Goal: Information Seeking & Learning: Learn about a topic

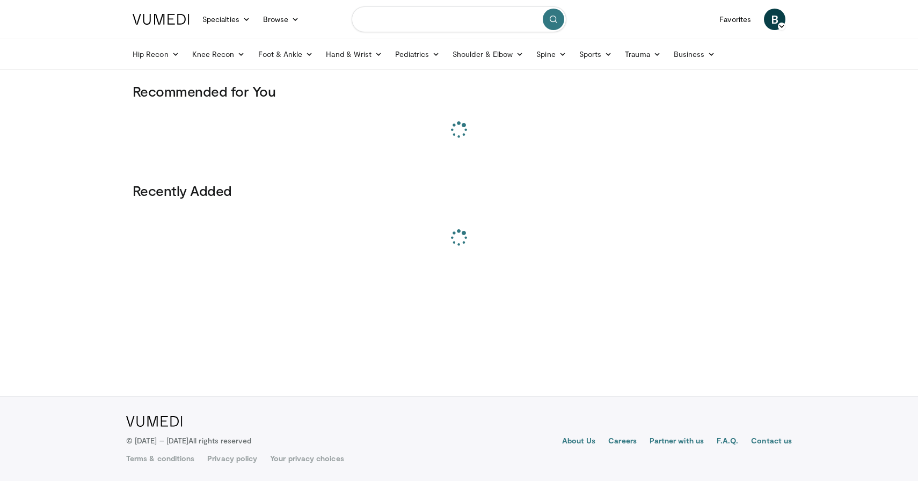
click at [413, 16] on input "Search topics, interventions" at bounding box center [459, 19] width 215 height 26
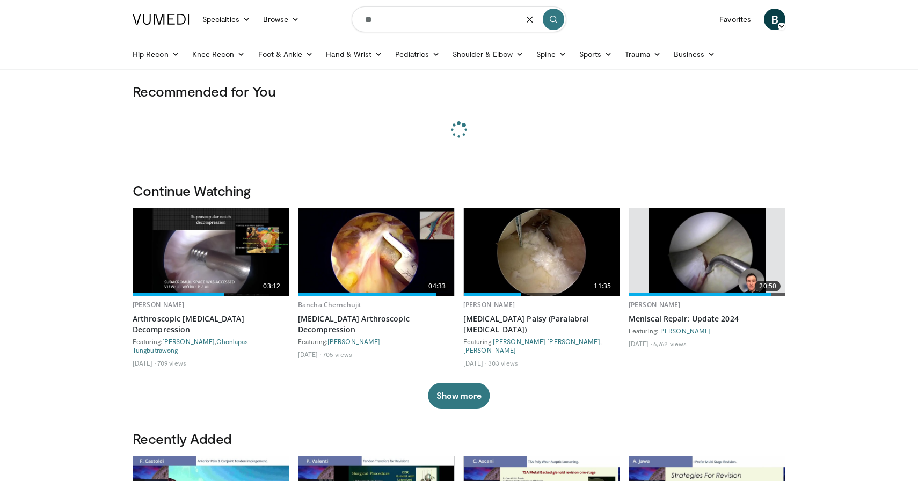
type input "*"
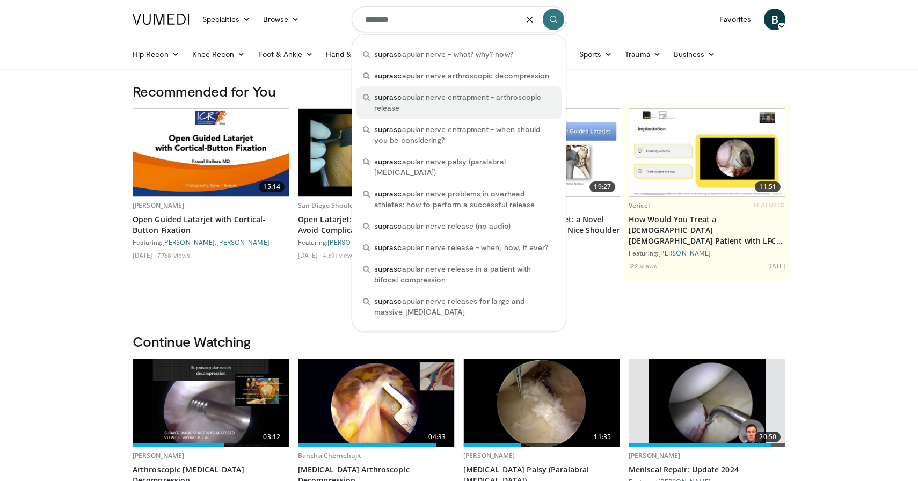
click at [404, 93] on span "suprasc apular nerve entrapment - arthroscopic release" at bounding box center [464, 102] width 181 height 21
type input "**********"
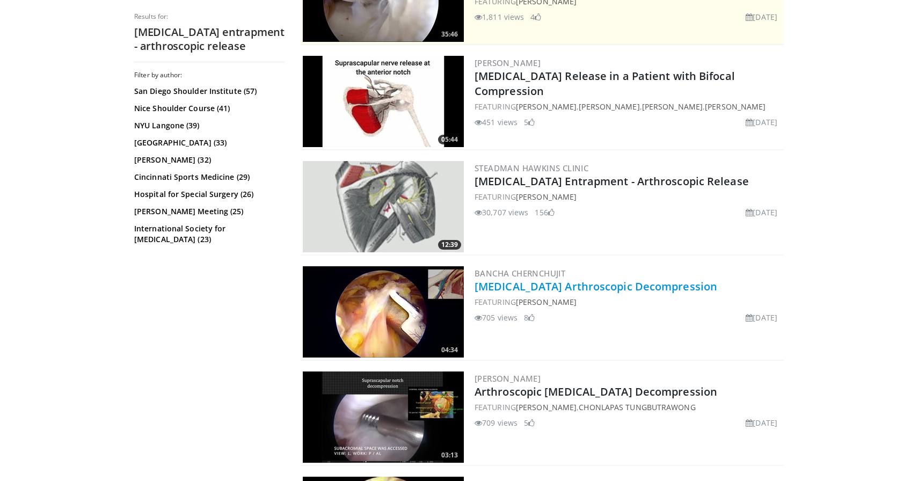
scroll to position [276, 0]
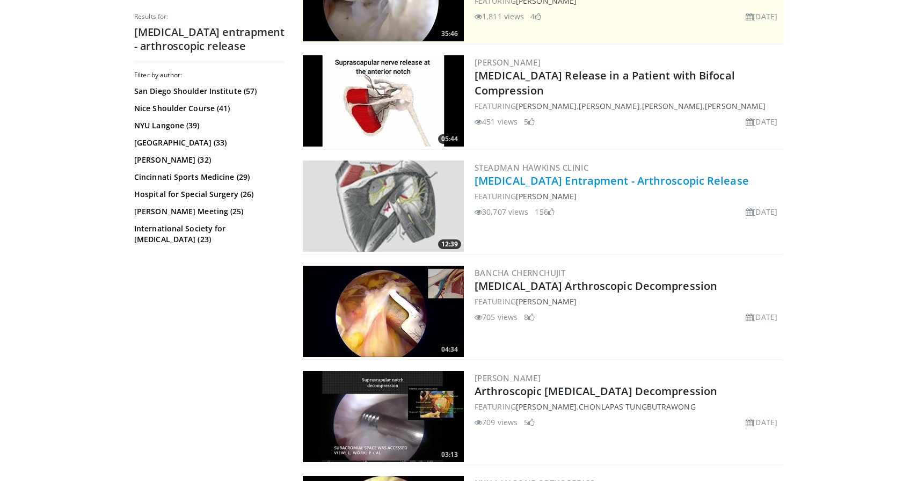
click at [591, 182] on link "Suprascapular Nerve Entrapment - Arthroscopic Release" at bounding box center [611, 180] width 274 height 14
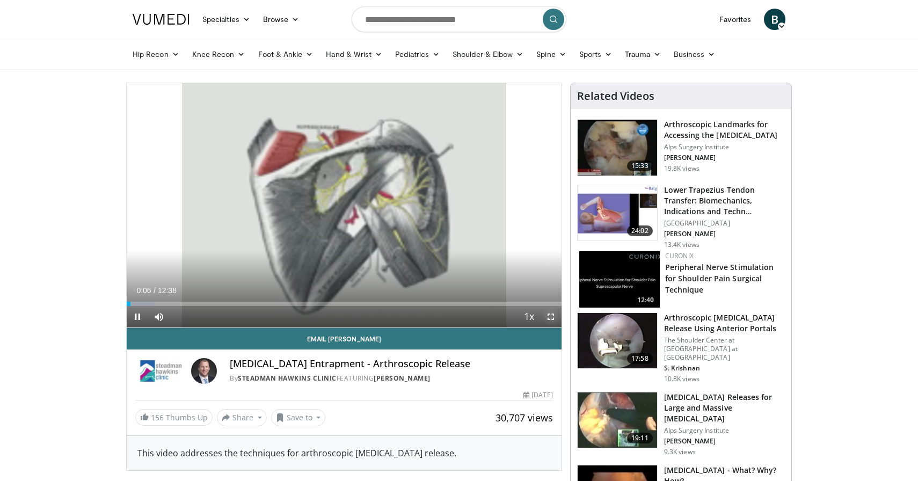
click at [553, 317] on span "Video Player" at bounding box center [550, 316] width 21 height 21
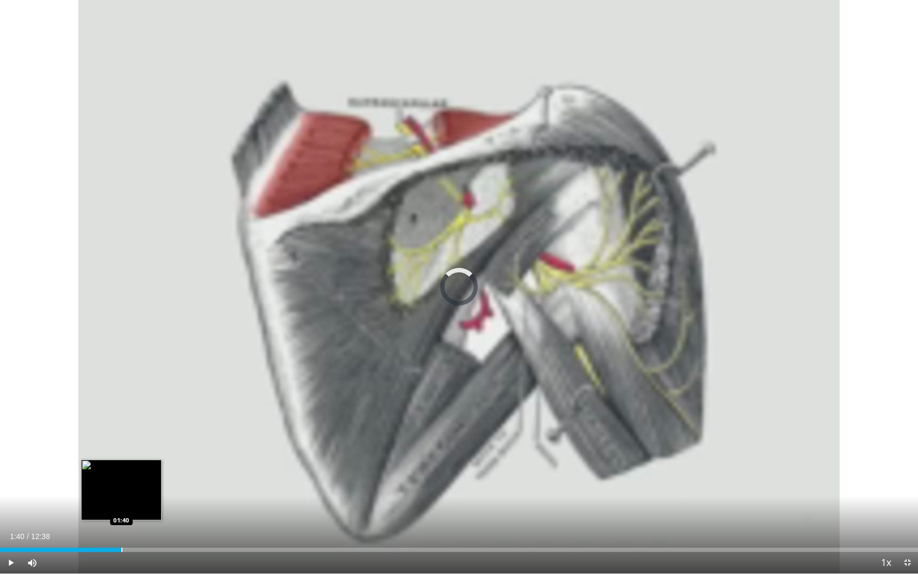
click at [121, 480] on div "Progress Bar" at bounding box center [121, 549] width 1 height 4
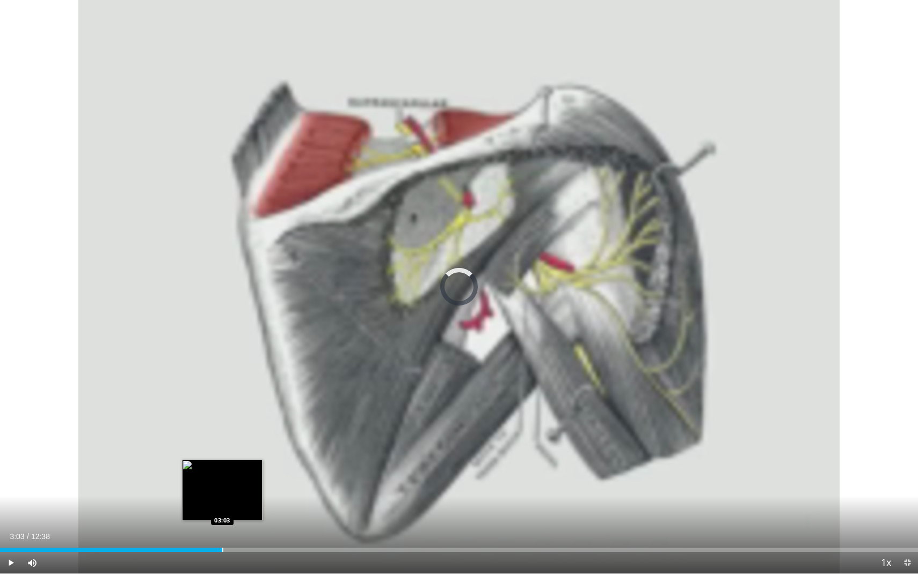
click at [222, 480] on div "Progress Bar" at bounding box center [222, 549] width 1 height 4
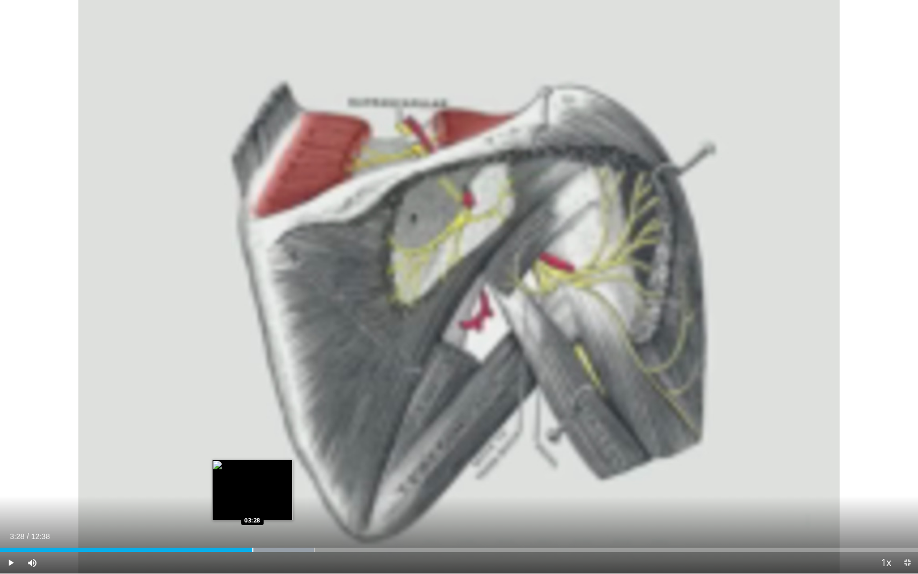
click at [252, 480] on div "Progress Bar" at bounding box center [252, 549] width 1 height 4
click at [285, 480] on div "Progress Bar" at bounding box center [285, 549] width 1 height 4
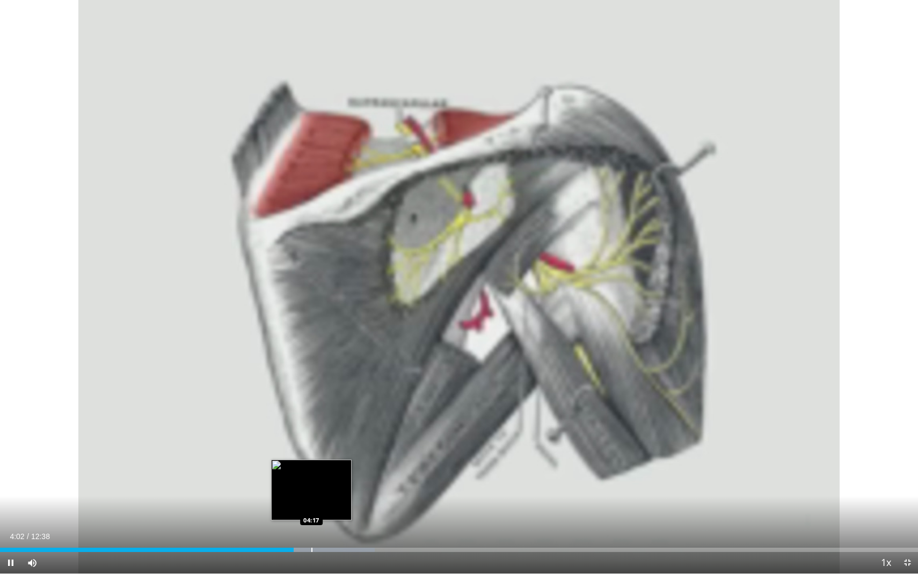
click at [311, 480] on div "Progress Bar" at bounding box center [311, 549] width 1 height 4
click at [331, 480] on video-js "**********" at bounding box center [459, 287] width 918 height 574
click at [339, 480] on div "Progress Bar" at bounding box center [339, 549] width 1 height 4
click at [14, 480] on span "Video Player" at bounding box center [10, 562] width 21 height 21
click at [0, 480] on button "Play" at bounding box center [10, 562] width 21 height 21
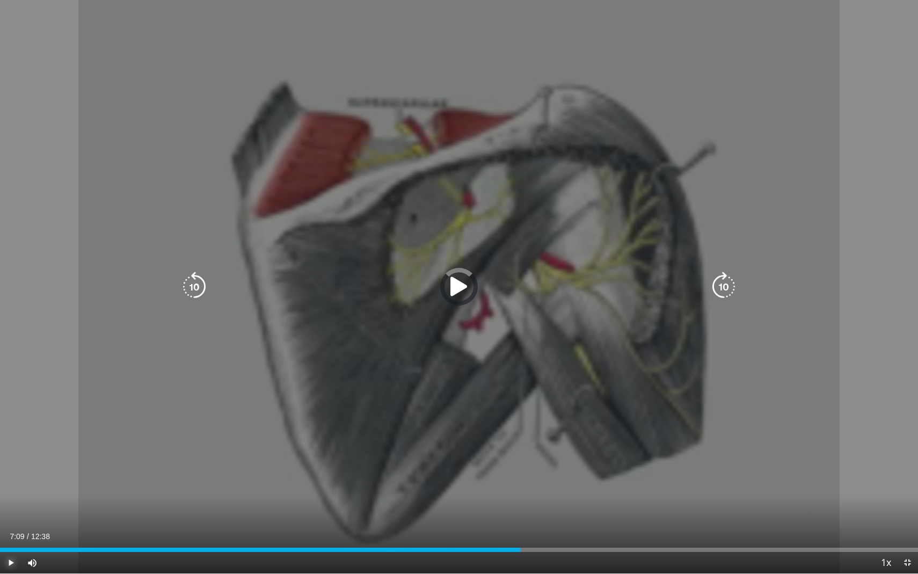
click at [520, 480] on div "Loaded : 0.00% 07:09 07:07" at bounding box center [459, 547] width 918 height 10
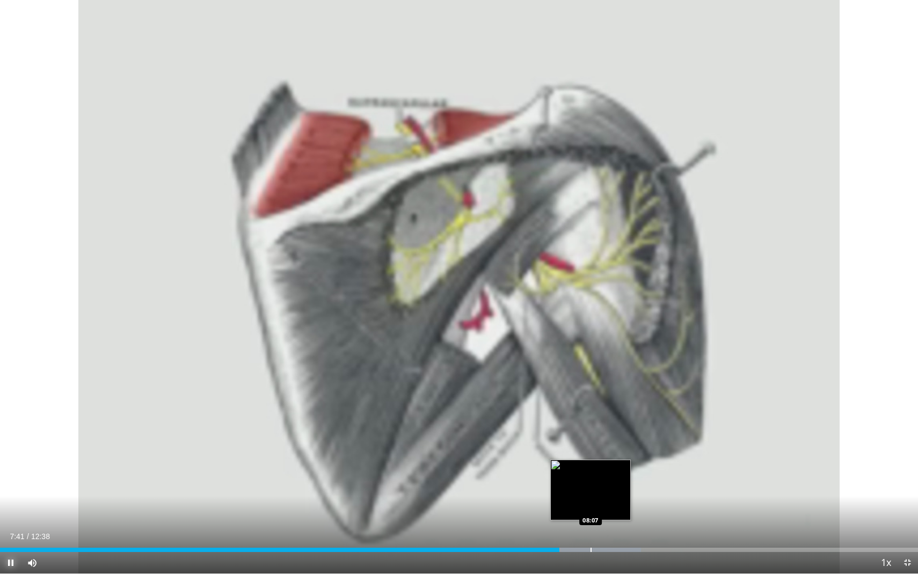
click at [590, 480] on div "Progress Bar" at bounding box center [590, 549] width 1 height 4
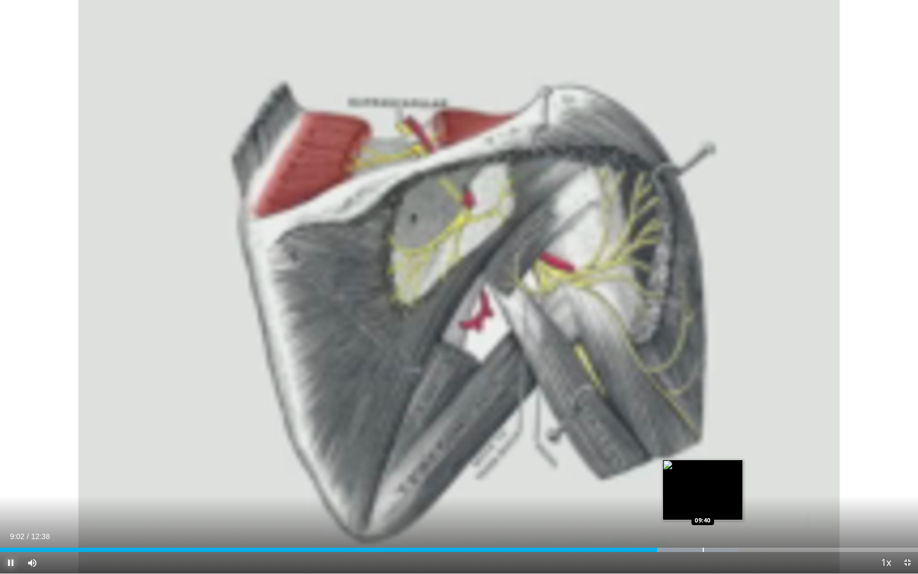
click at [703, 480] on div "Progress Bar" at bounding box center [703, 549] width 1 height 4
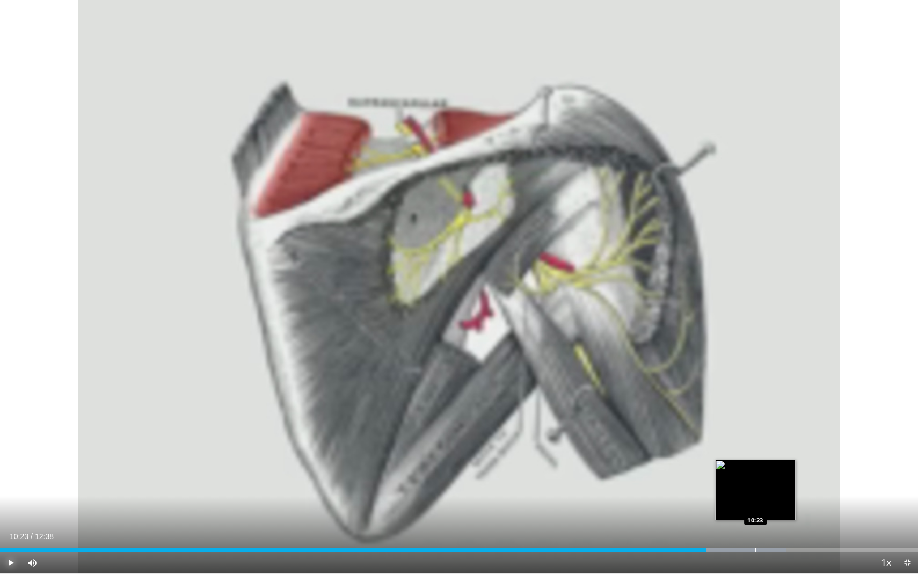
click at [755, 480] on div "Progress Bar" at bounding box center [755, 549] width 1 height 4
click at [737, 480] on div "Progress Bar" at bounding box center [737, 549] width 1 height 4
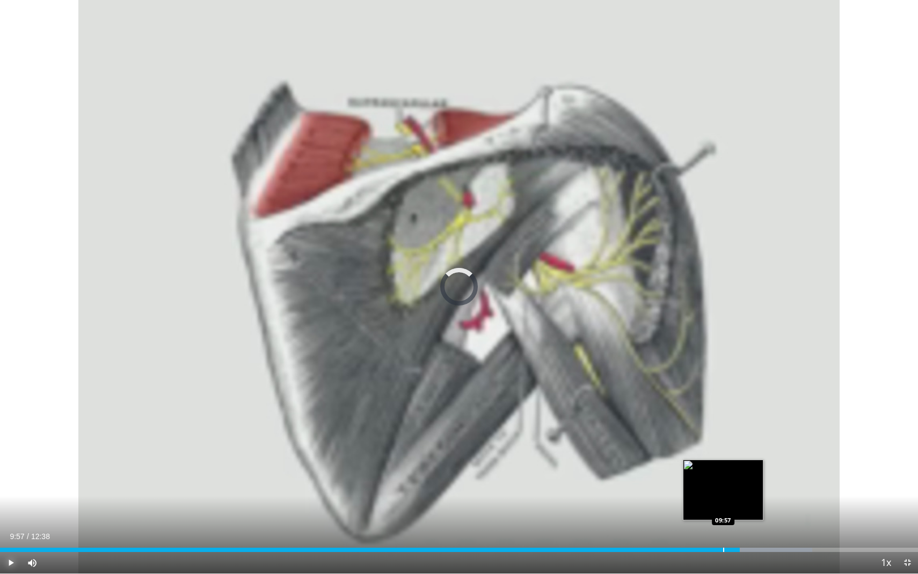
click at [723, 480] on div "Progress Bar" at bounding box center [723, 549] width 1 height 4
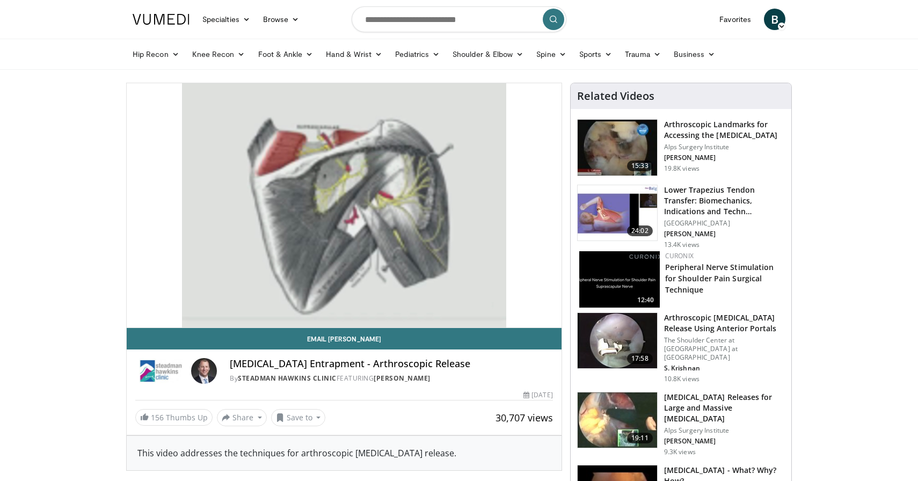
click at [710, 331] on h3 "Arthroscopic [MEDICAL_DATA] Release Using Anterior Portals" at bounding box center [724, 322] width 121 height 21
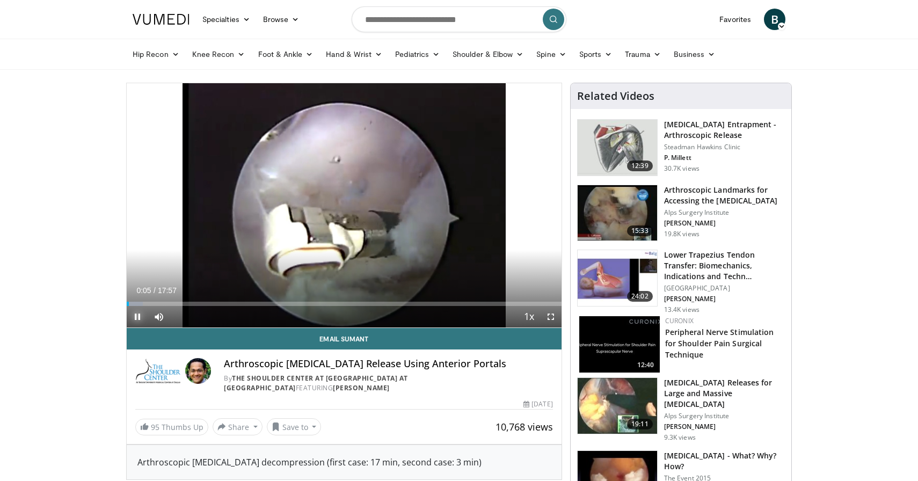
click at [138, 314] on span "Video Player" at bounding box center [137, 316] width 21 height 21
click at [185, 304] on div "Progress Bar" at bounding box center [185, 304] width 1 height 4
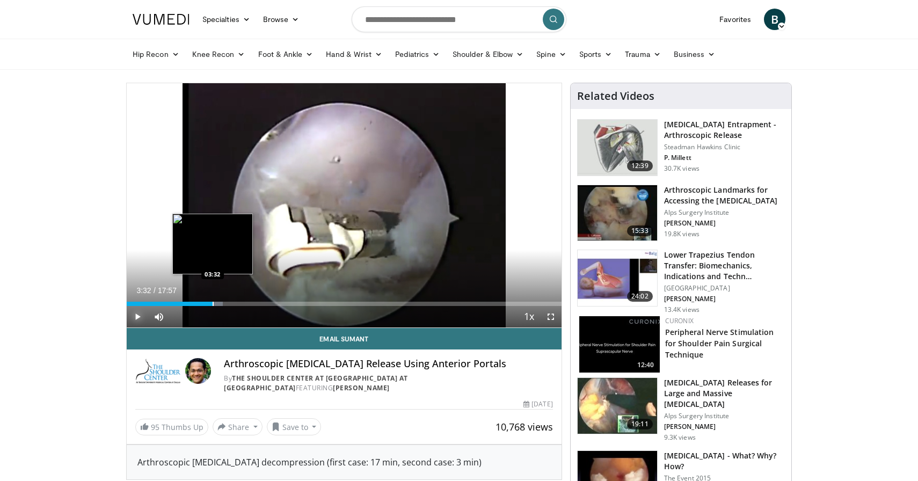
click at [213, 303] on div "Progress Bar" at bounding box center [213, 304] width 1 height 4
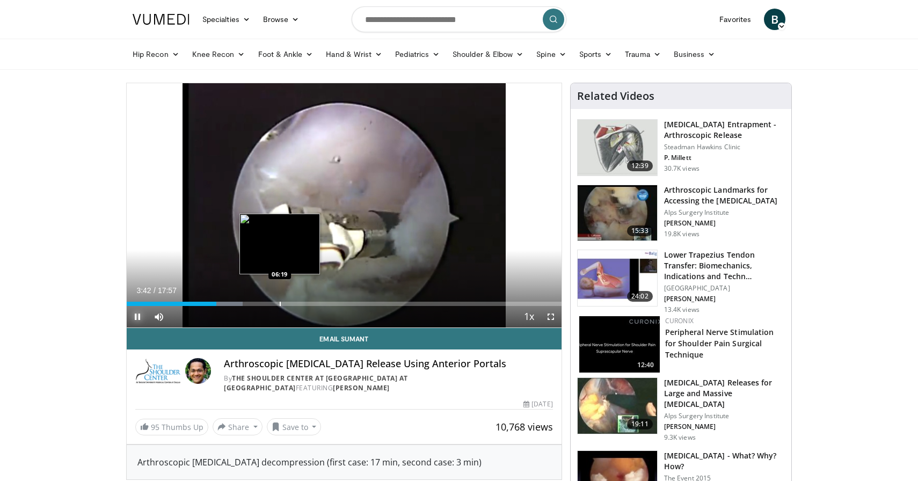
click at [280, 303] on div "Progress Bar" at bounding box center [280, 304] width 1 height 4
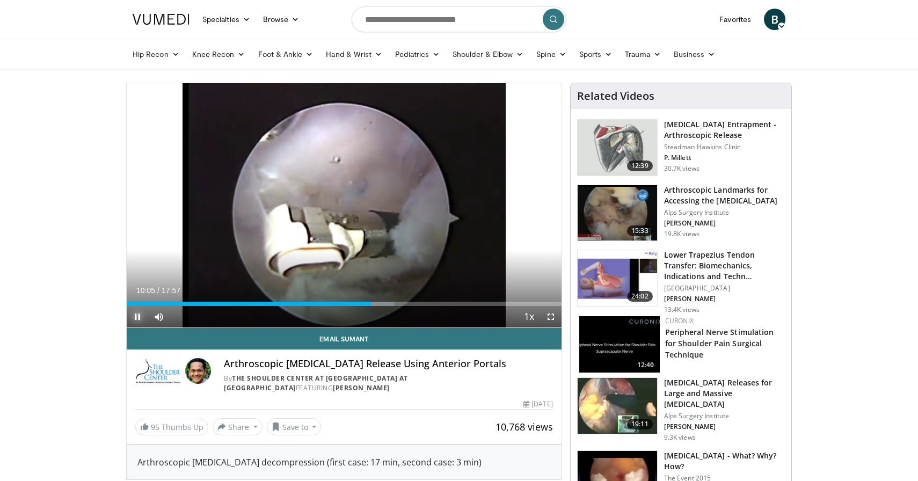
click at [137, 318] on span "Video Player" at bounding box center [137, 316] width 21 height 21
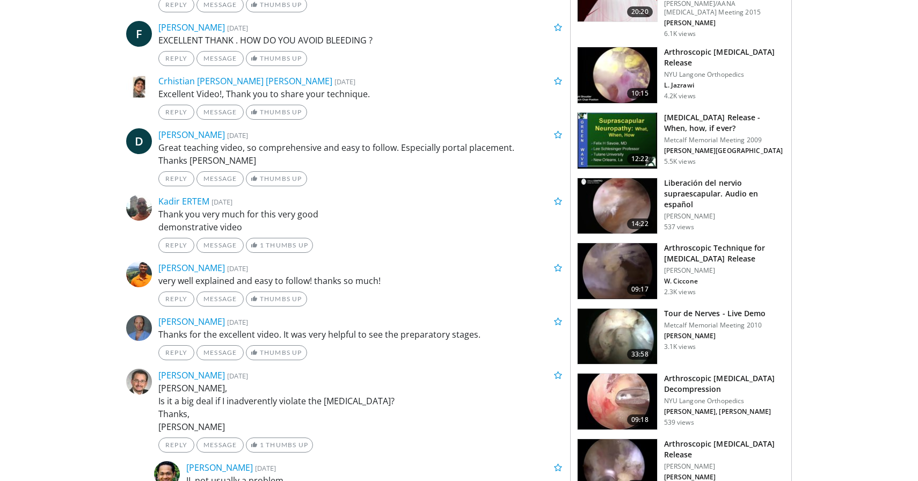
scroll to position [617, 0]
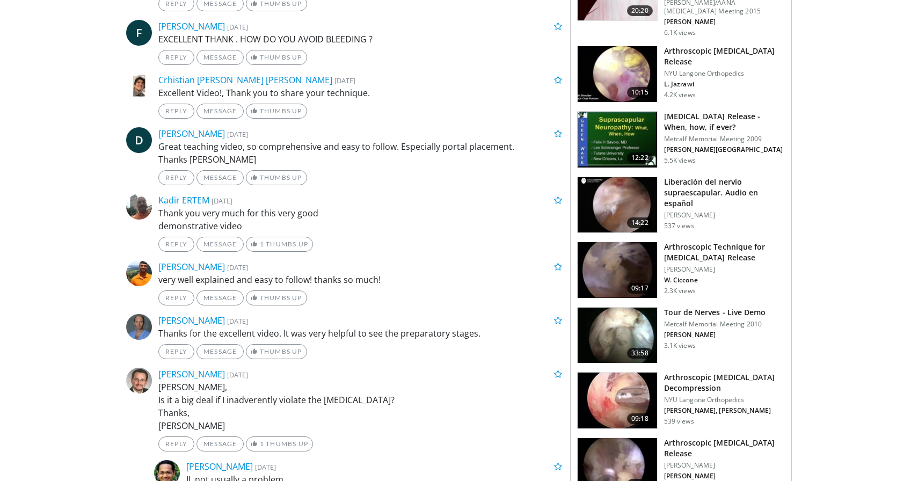
click at [713, 318] on h3 "Tour de Nerves - Live Demo" at bounding box center [715, 312] width 102 height 11
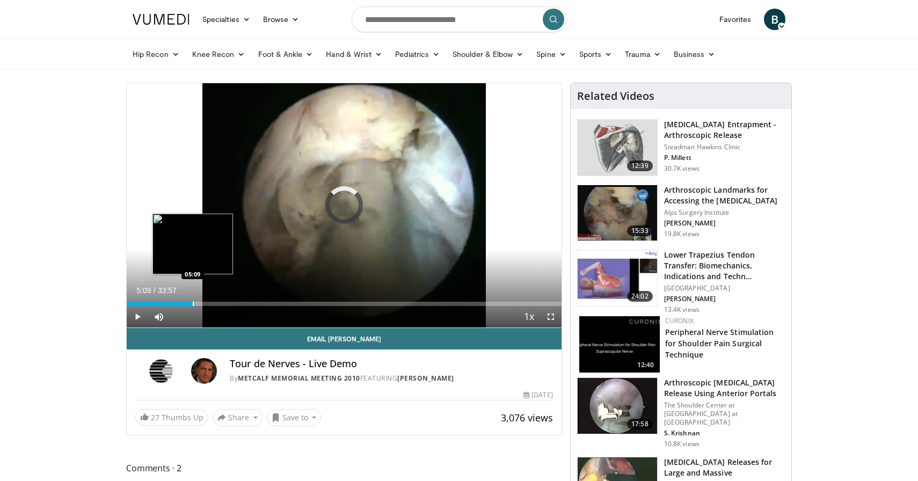
click at [193, 302] on div "Progress Bar" at bounding box center [193, 304] width 1 height 4
click at [156, 304] on div "Progress Bar" at bounding box center [156, 304] width 1 height 4
click at [142, 303] on div "Progress Bar" at bounding box center [142, 304] width 1 height 4
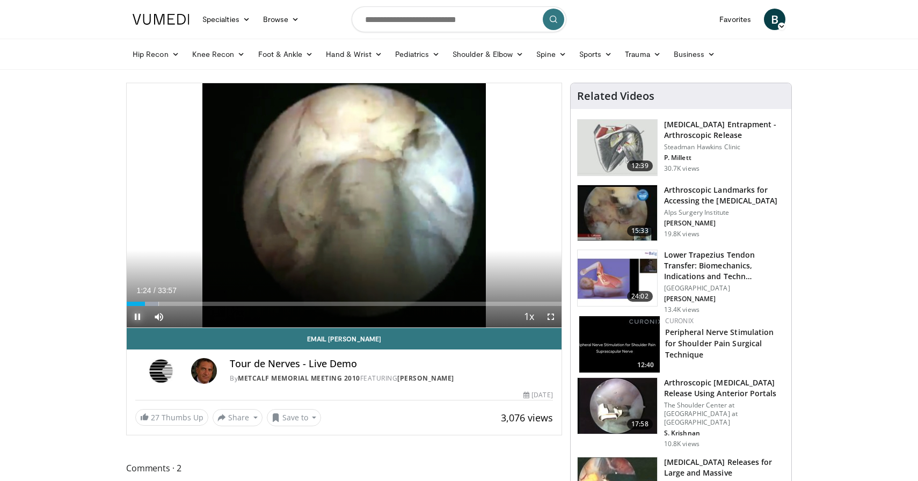
click at [144, 322] on span "Video Player" at bounding box center [137, 316] width 21 height 21
click at [191, 302] on div "Progress Bar" at bounding box center [190, 304] width 1 height 4
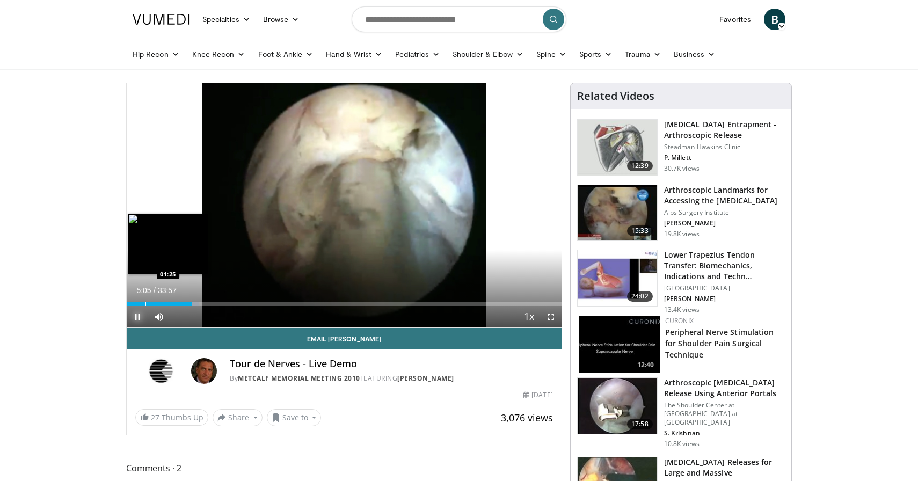
click at [146, 305] on div "Progress Bar" at bounding box center [145, 304] width 1 height 4
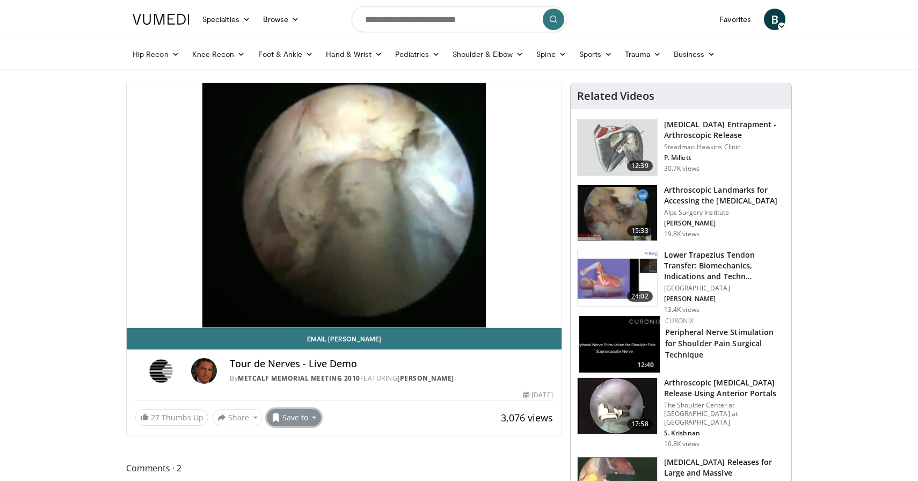
click at [286, 423] on button "Save to" at bounding box center [294, 417] width 55 height 17
click at [307, 367] on span "Add to Favorites" at bounding box center [313, 369] width 66 height 12
